Goal: Transaction & Acquisition: Purchase product/service

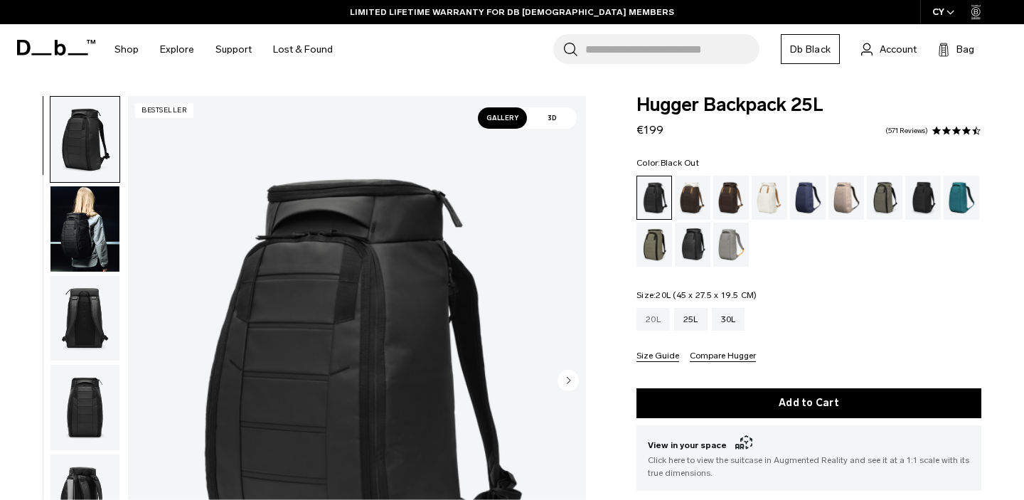
click at [653, 320] on div "20L" at bounding box center [653, 319] width 33 height 23
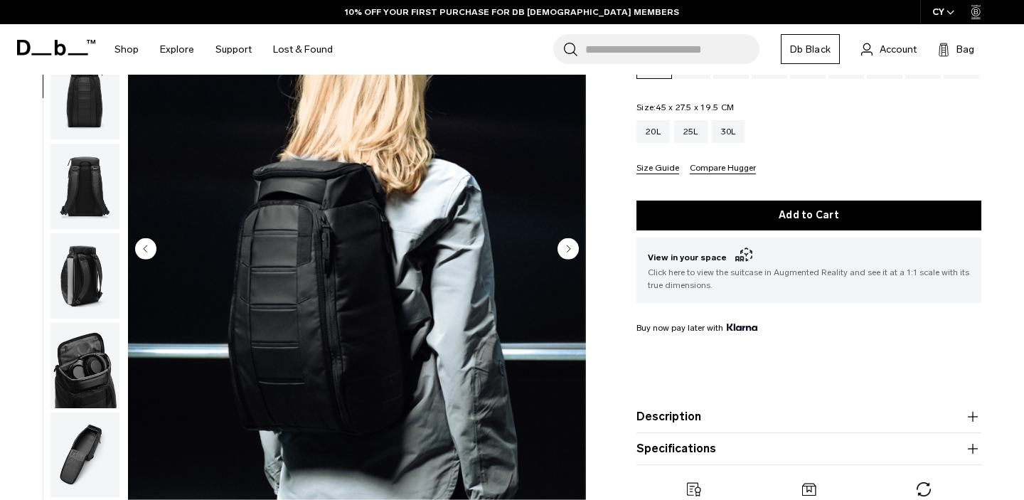
scroll to position [147, 0]
